Goal: Information Seeking & Learning: Learn about a topic

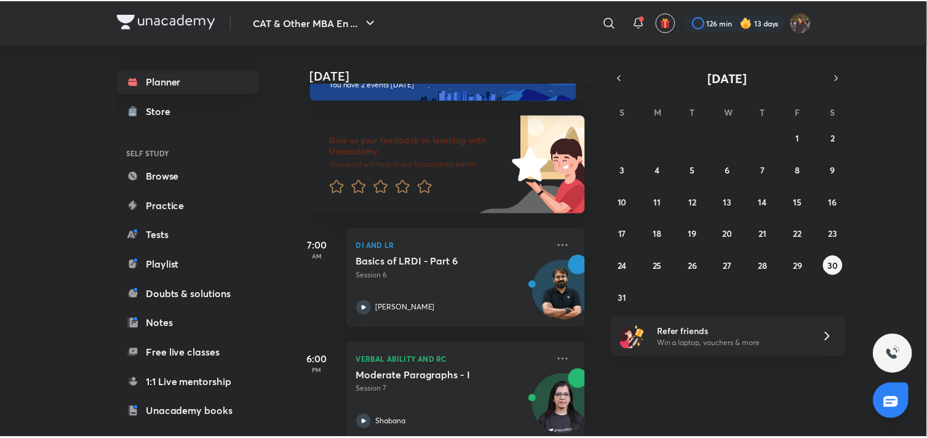
scroll to position [64, 0]
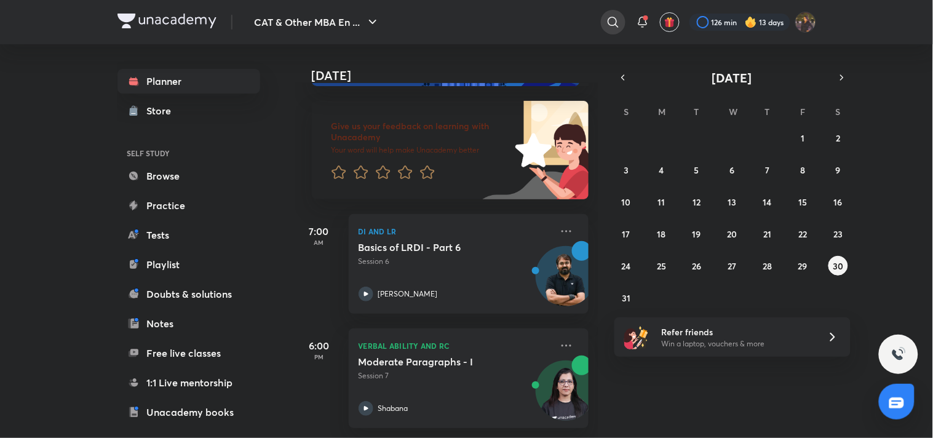
click at [612, 25] on icon at bounding box center [613, 22] width 15 height 15
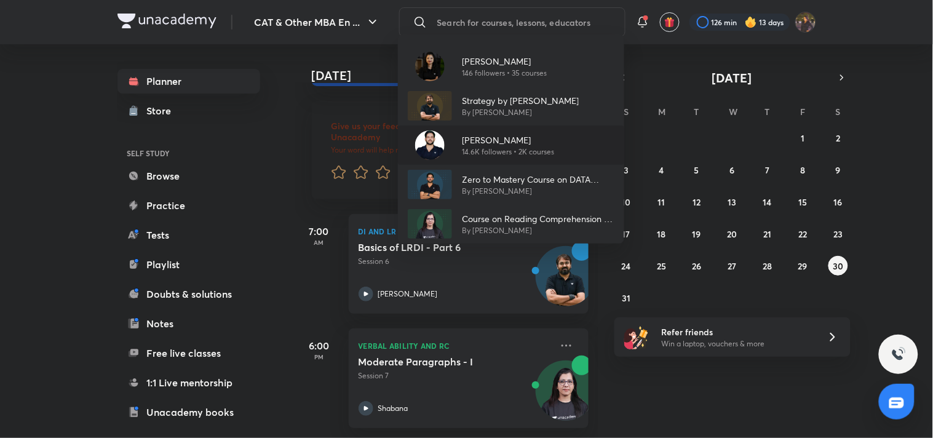
click at [537, 139] on p "Ravi Kumar" at bounding box center [508, 139] width 92 height 13
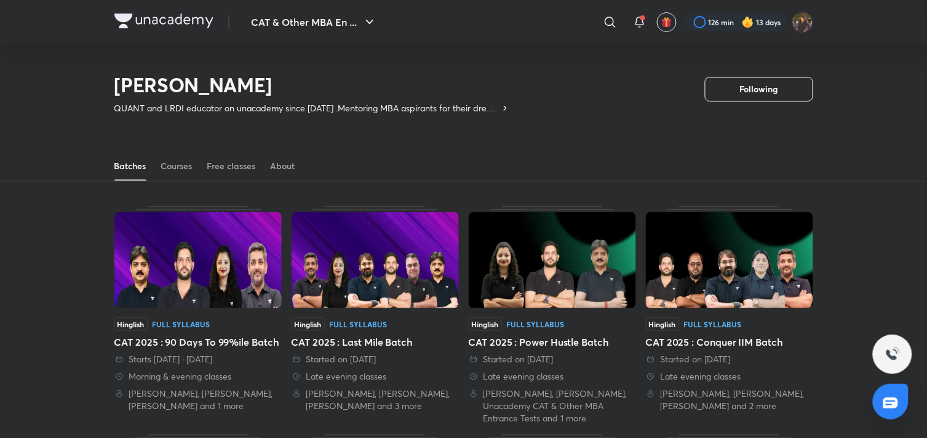
scroll to position [54, 0]
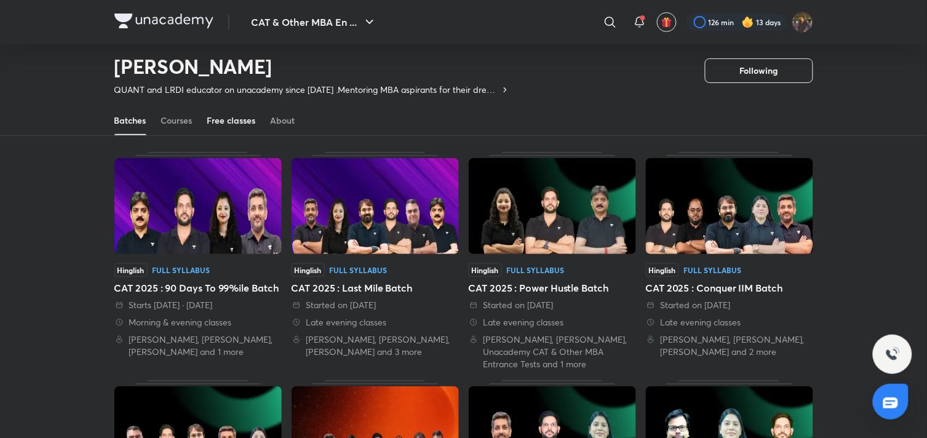
click at [214, 111] on link "Free classes" at bounding box center [231, 121] width 49 height 30
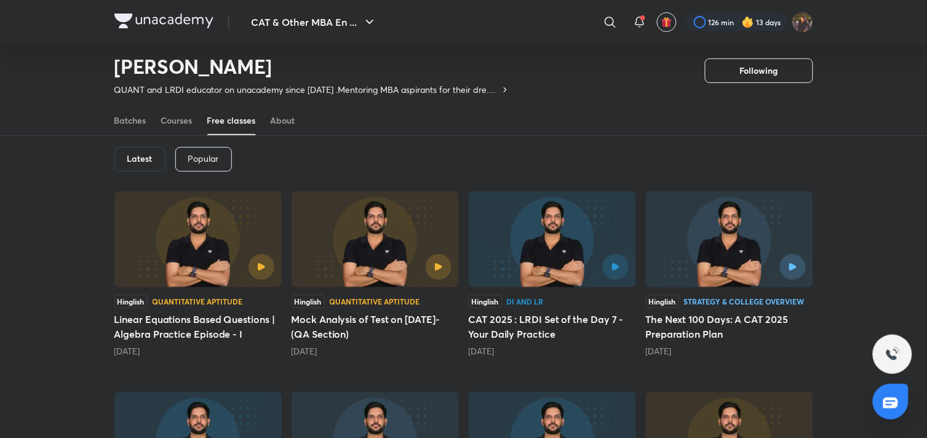
click at [150, 156] on h6 "Latest" at bounding box center [139, 159] width 25 height 10
click at [124, 155] on div "Latest" at bounding box center [139, 159] width 51 height 25
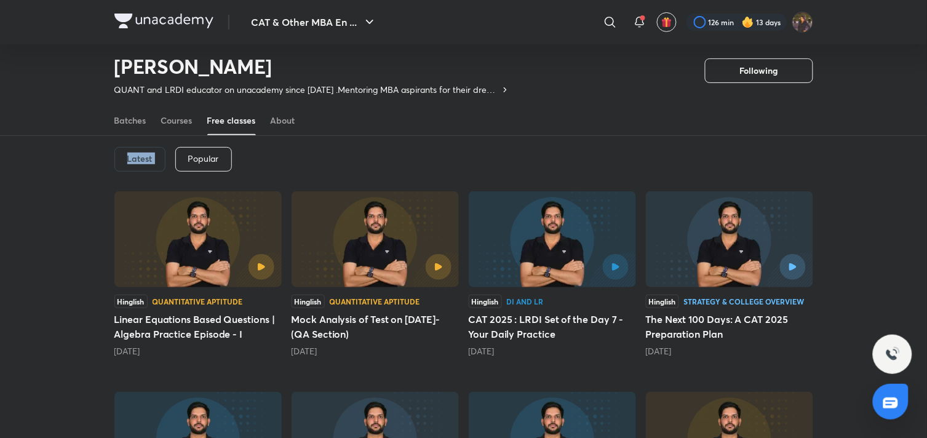
click at [124, 155] on div "Latest" at bounding box center [139, 159] width 51 height 25
click at [164, 127] on link "Courses" at bounding box center [176, 121] width 31 height 30
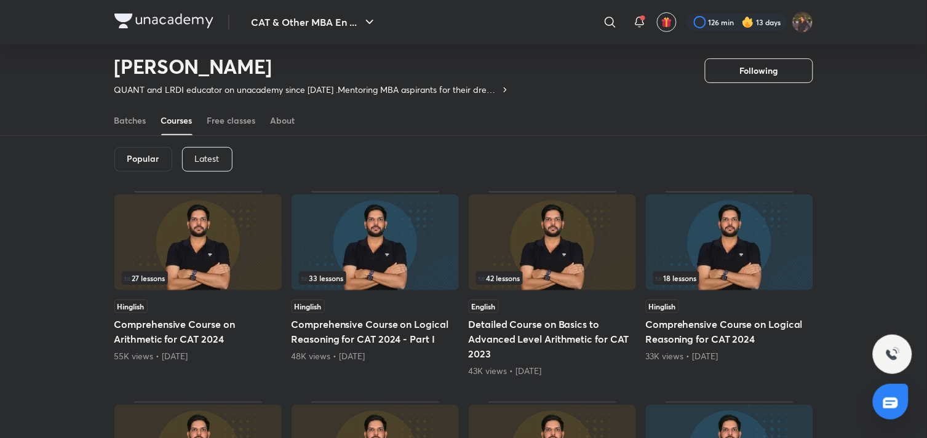
click at [140, 154] on h6 "Popular" at bounding box center [143, 159] width 32 height 10
click at [207, 122] on div "Free classes" at bounding box center [231, 120] width 49 height 12
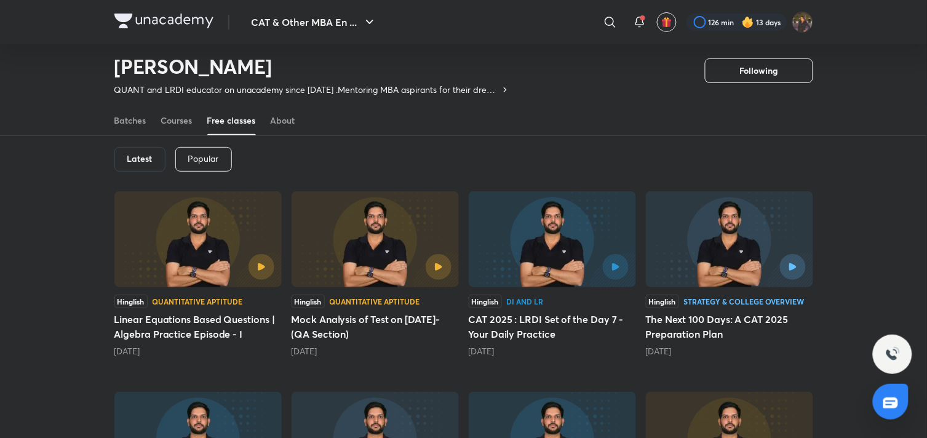
click at [159, 154] on div "Latest" at bounding box center [139, 159] width 51 height 25
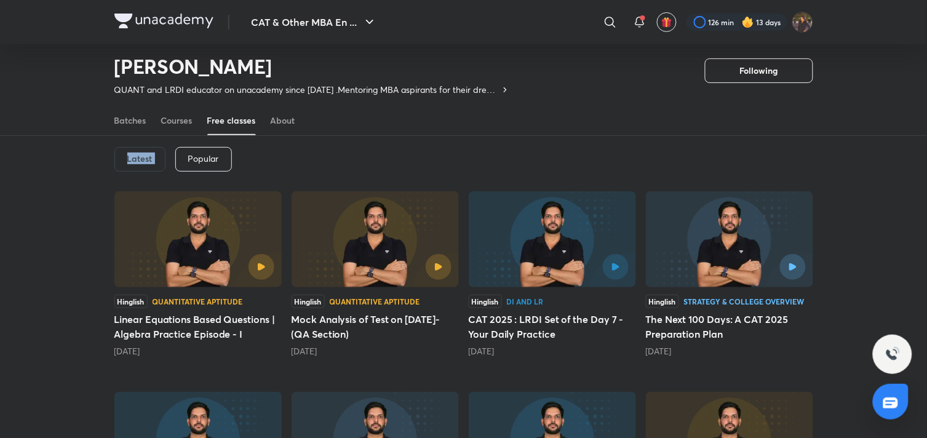
click at [125, 154] on div "Latest" at bounding box center [139, 159] width 51 height 25
click at [119, 154] on div "Latest" at bounding box center [139, 159] width 51 height 25
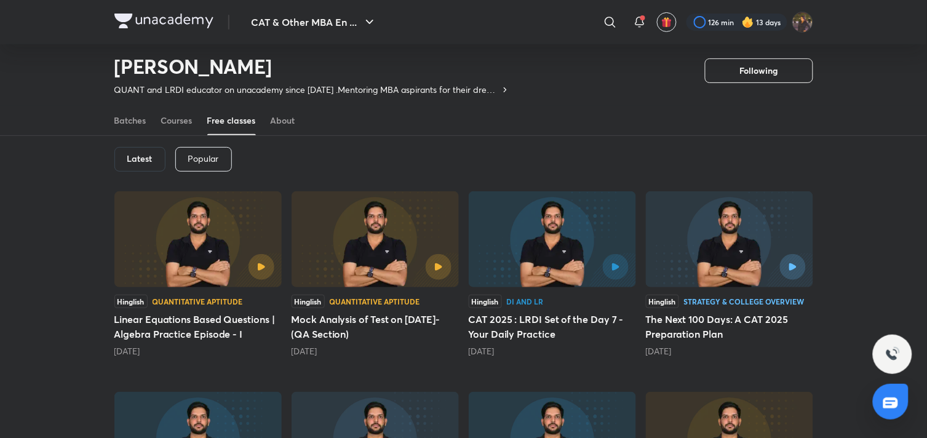
click at [219, 157] on div "Popular" at bounding box center [203, 159] width 57 height 25
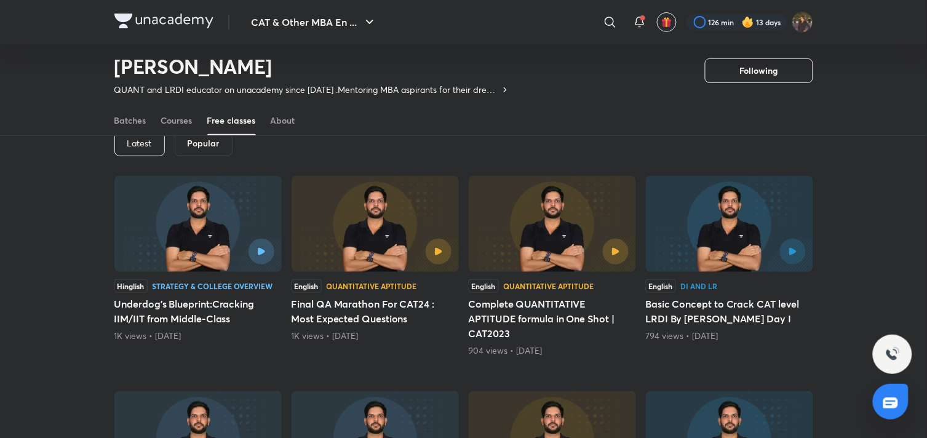
scroll to position [76, 0]
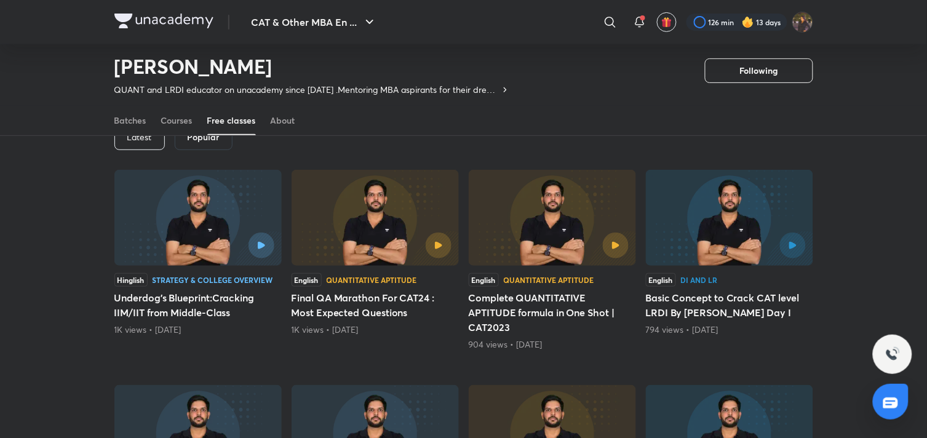
click at [137, 138] on p "Latest" at bounding box center [139, 137] width 25 height 10
